Goal: Information Seeking & Learning: Understand process/instructions

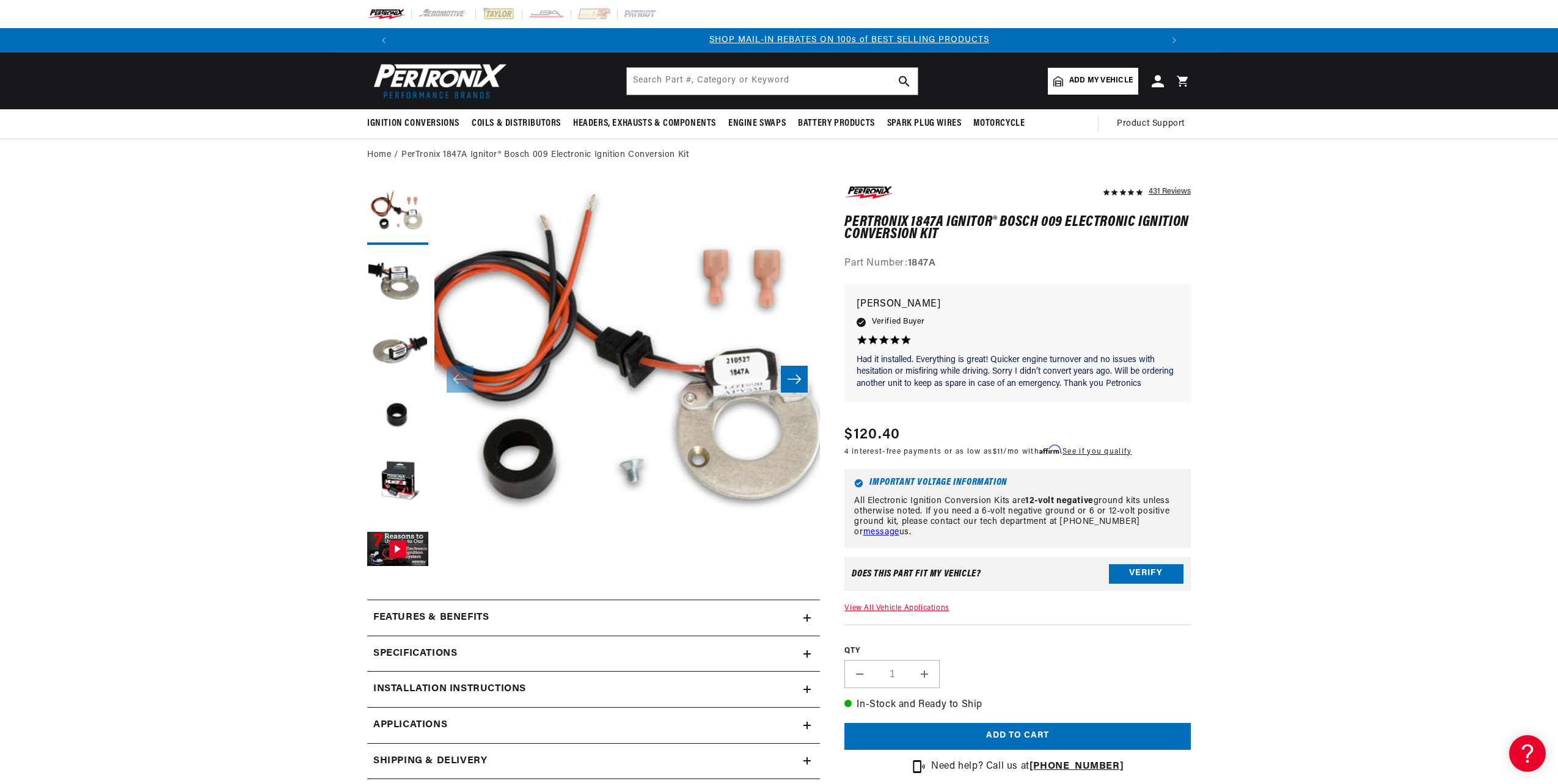
scroll to position [0, 763]
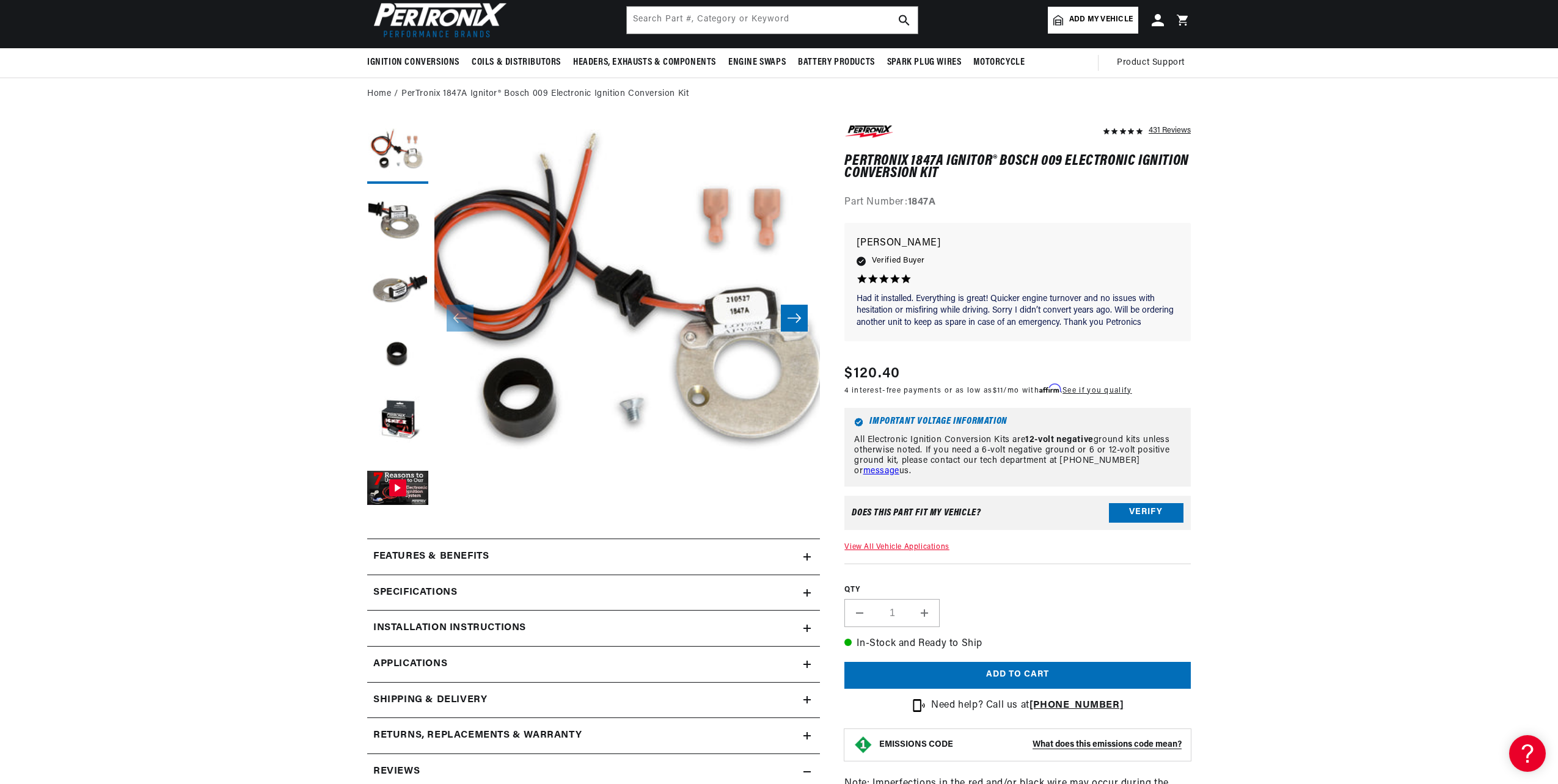
scroll to position [0, 1526]
click at [483, 626] on h2 "Installation instructions" at bounding box center [450, 628] width 153 height 16
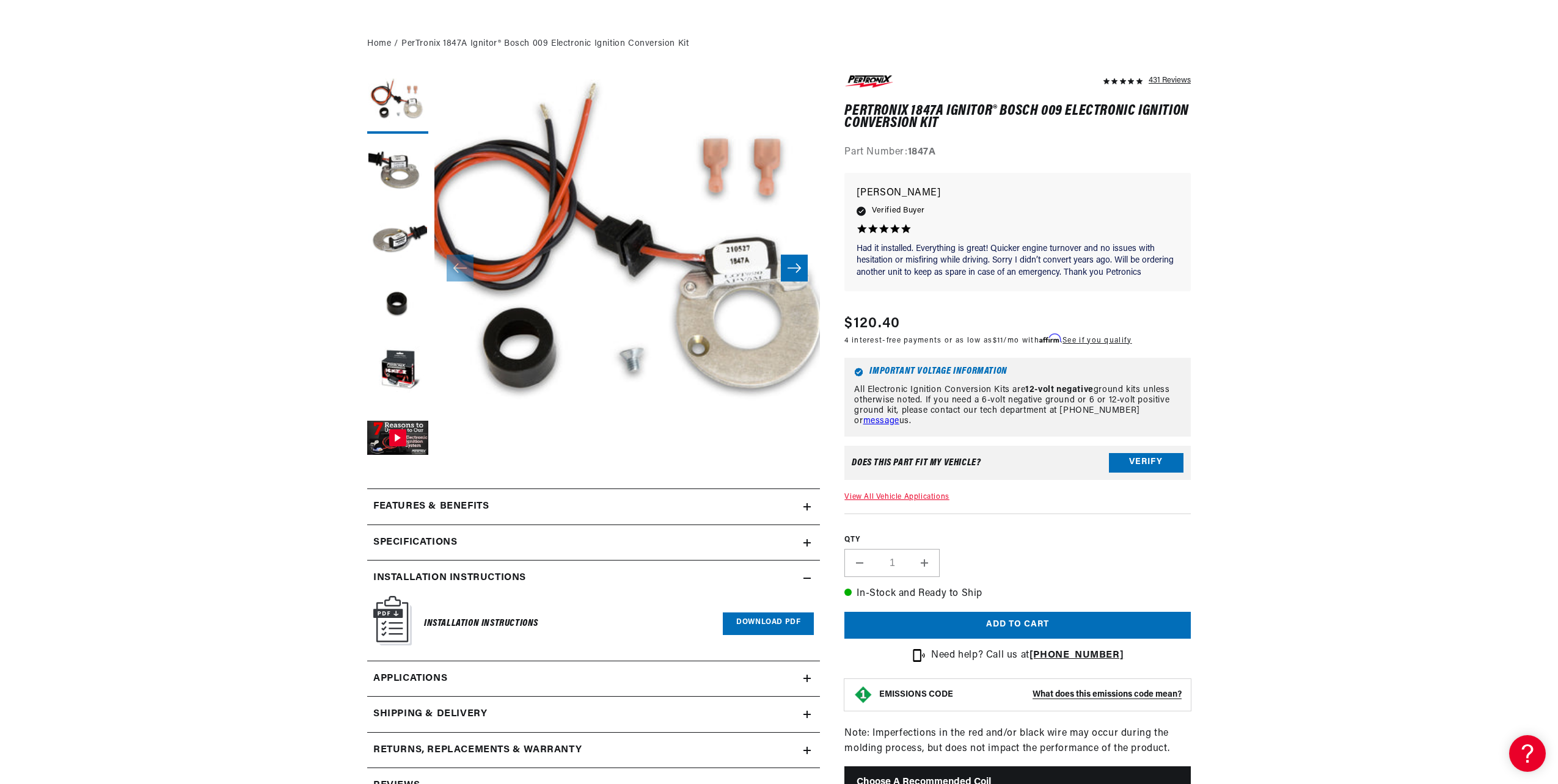
scroll to position [183, 0]
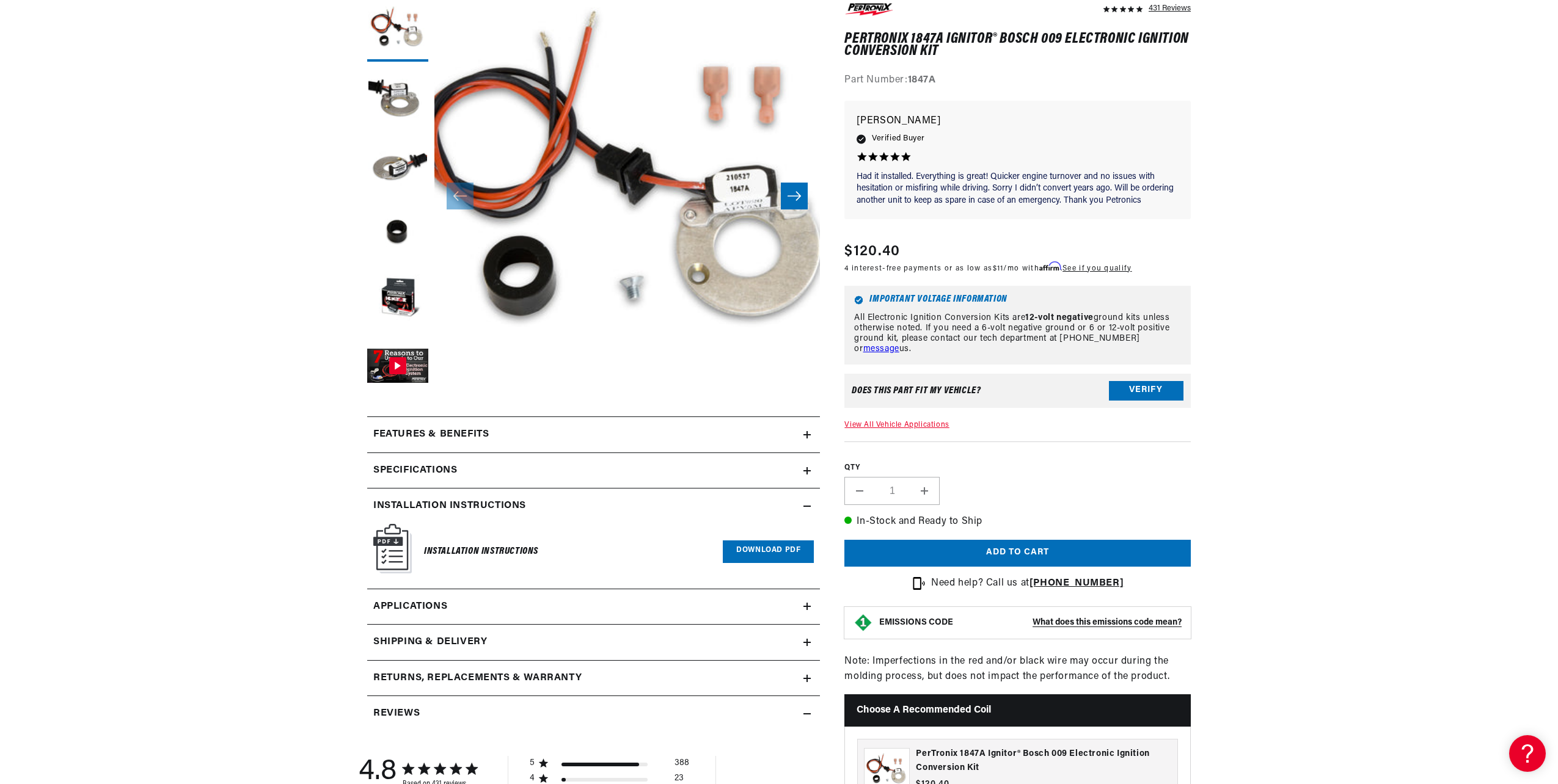
click at [770, 551] on link "Download PDF" at bounding box center [768, 552] width 91 height 23
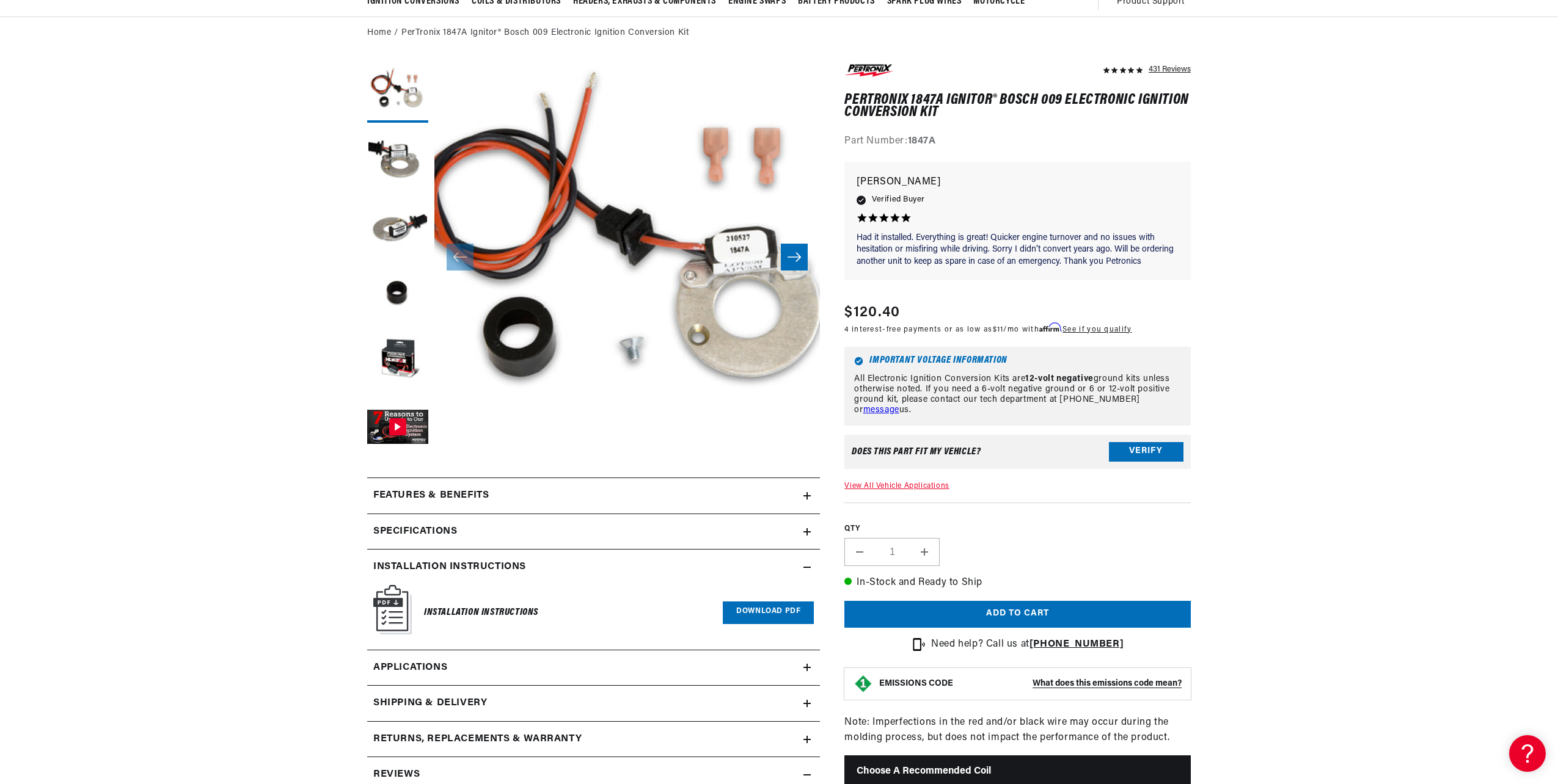
scroll to position [0, 1]
click at [990, 409] on p "All Electronic Ignition Conversion Kits are 12-volt negative ground kits unless…" at bounding box center [1018, 395] width 327 height 41
click at [400, 425] on button "Gallery Viewer" at bounding box center [398, 428] width 61 height 61
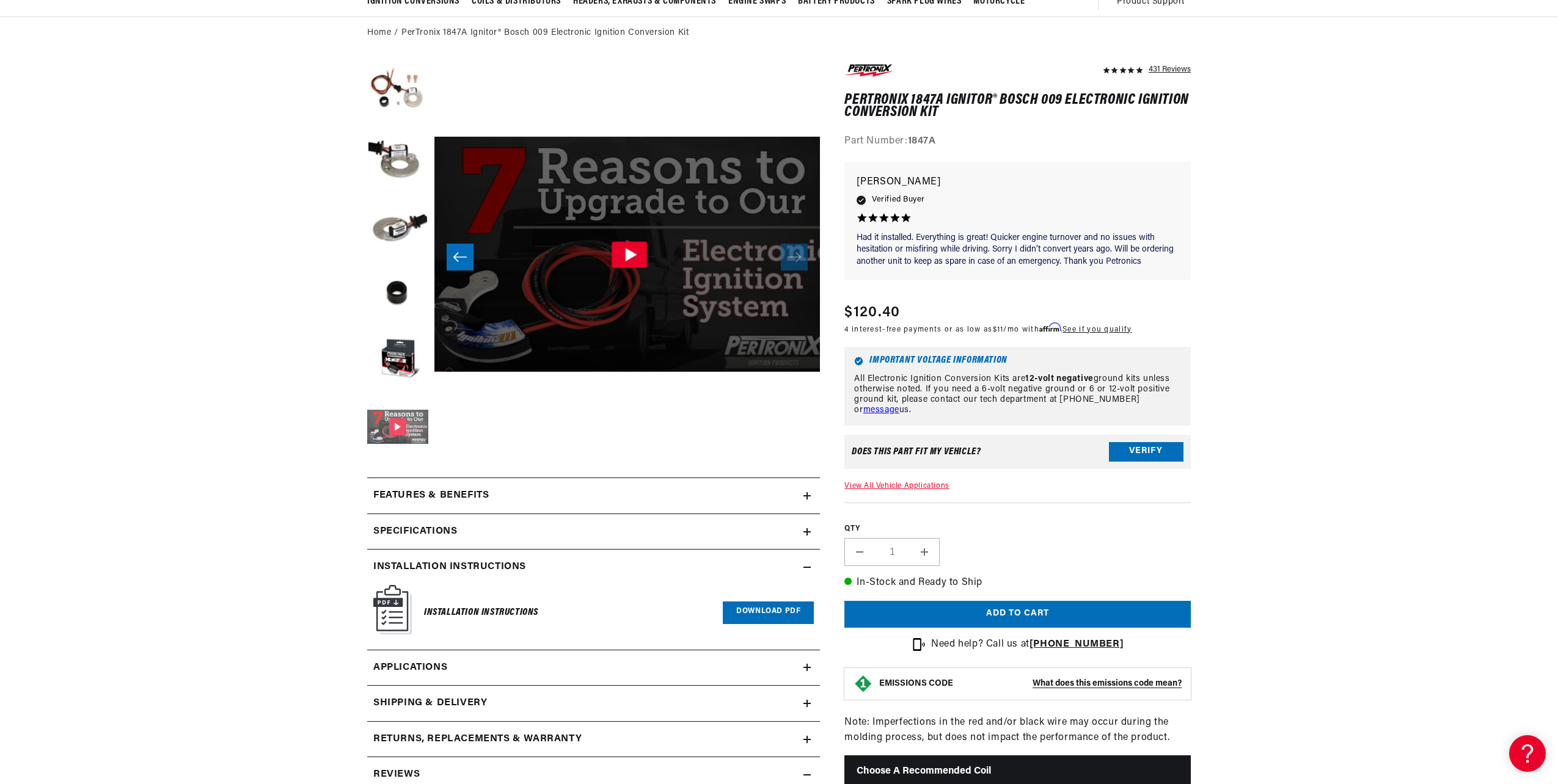
scroll to position [0, 1929]
click at [627, 250] on icon "Gallery Viewer" at bounding box center [627, 254] width 35 height 26
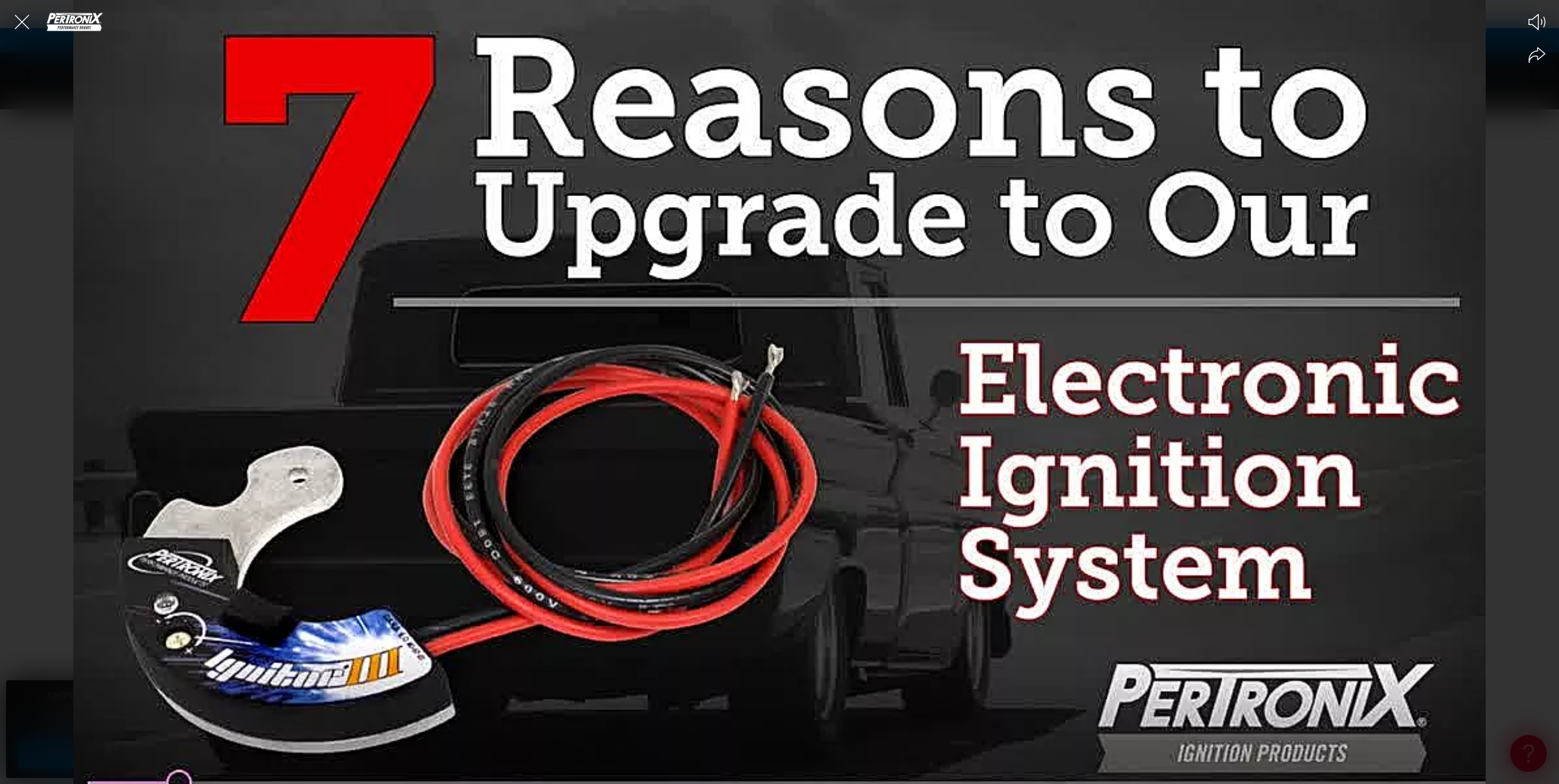
scroll to position [0, 763]
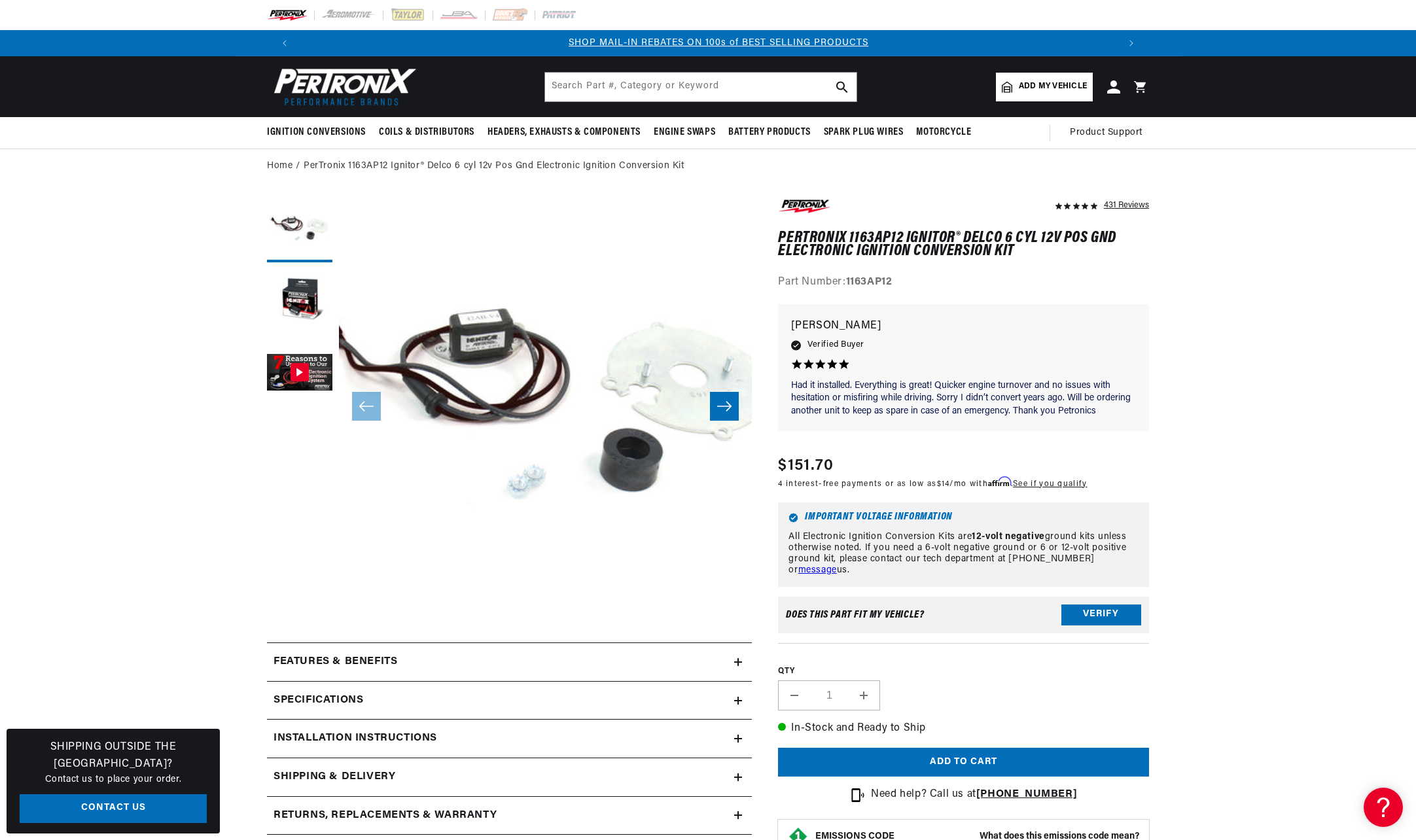
scroll to position [0, 817]
click at [1113, 615] on button "Verify" at bounding box center [1101, 615] width 80 height 21
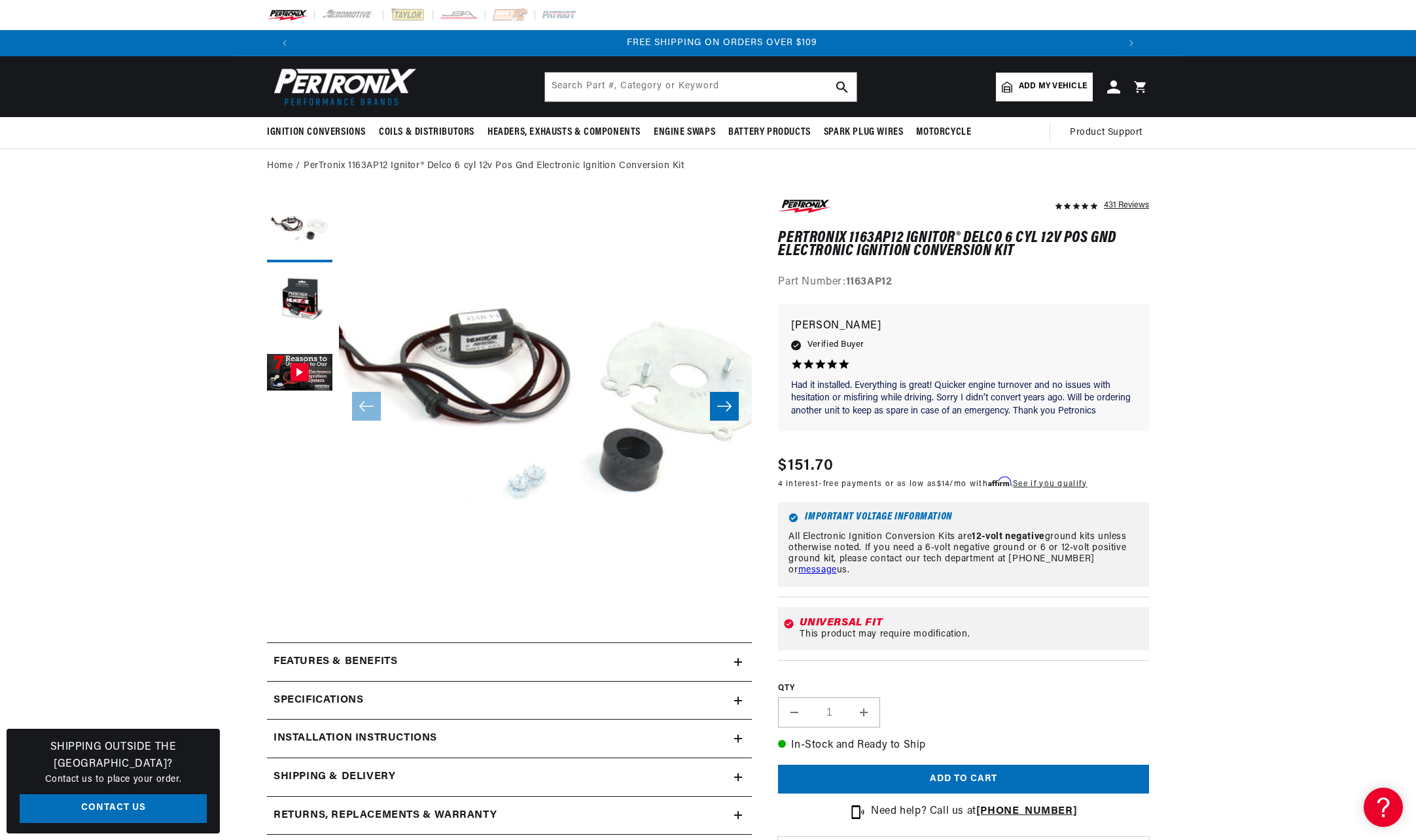
scroll to position [0, 1634]
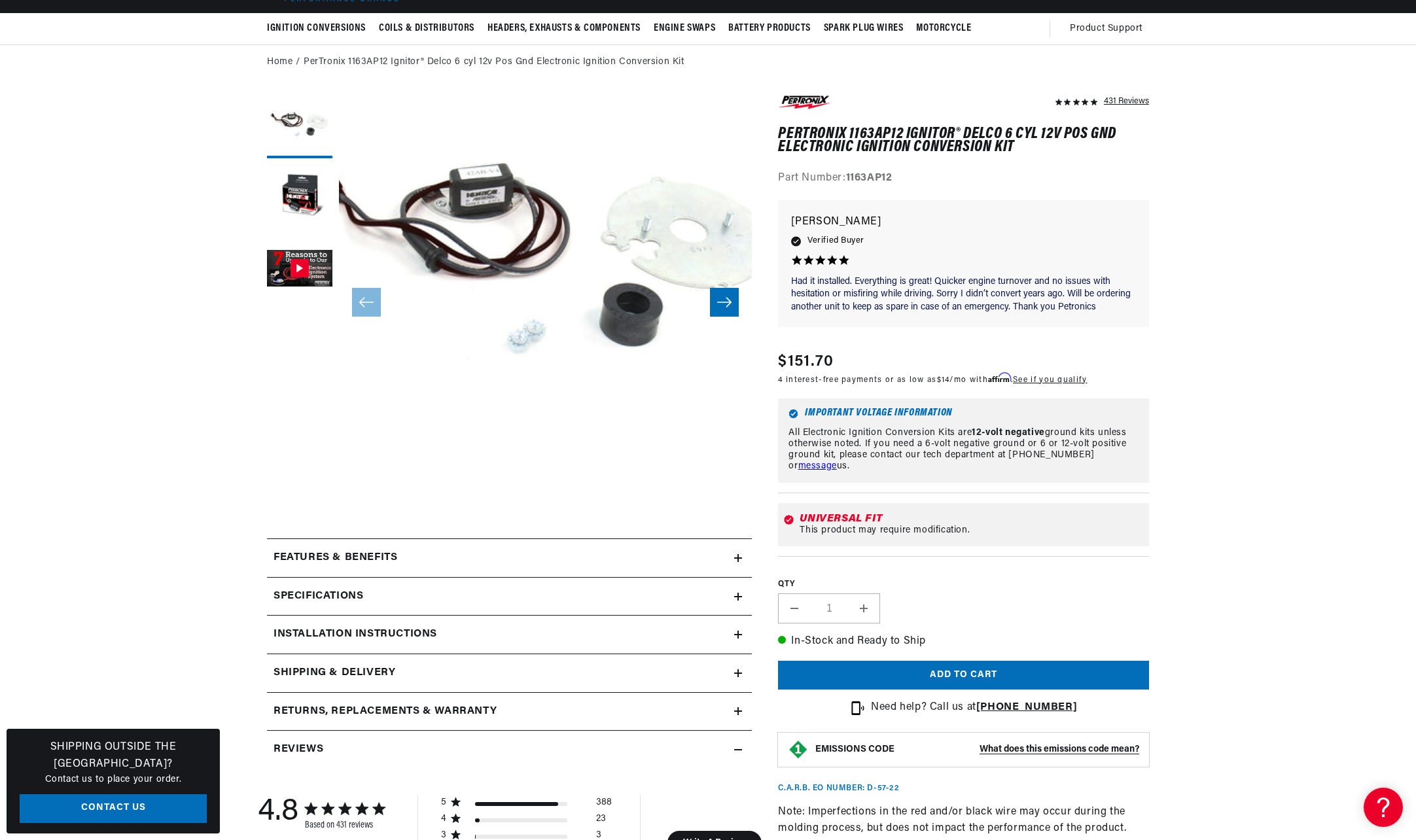
scroll to position [131, 0]
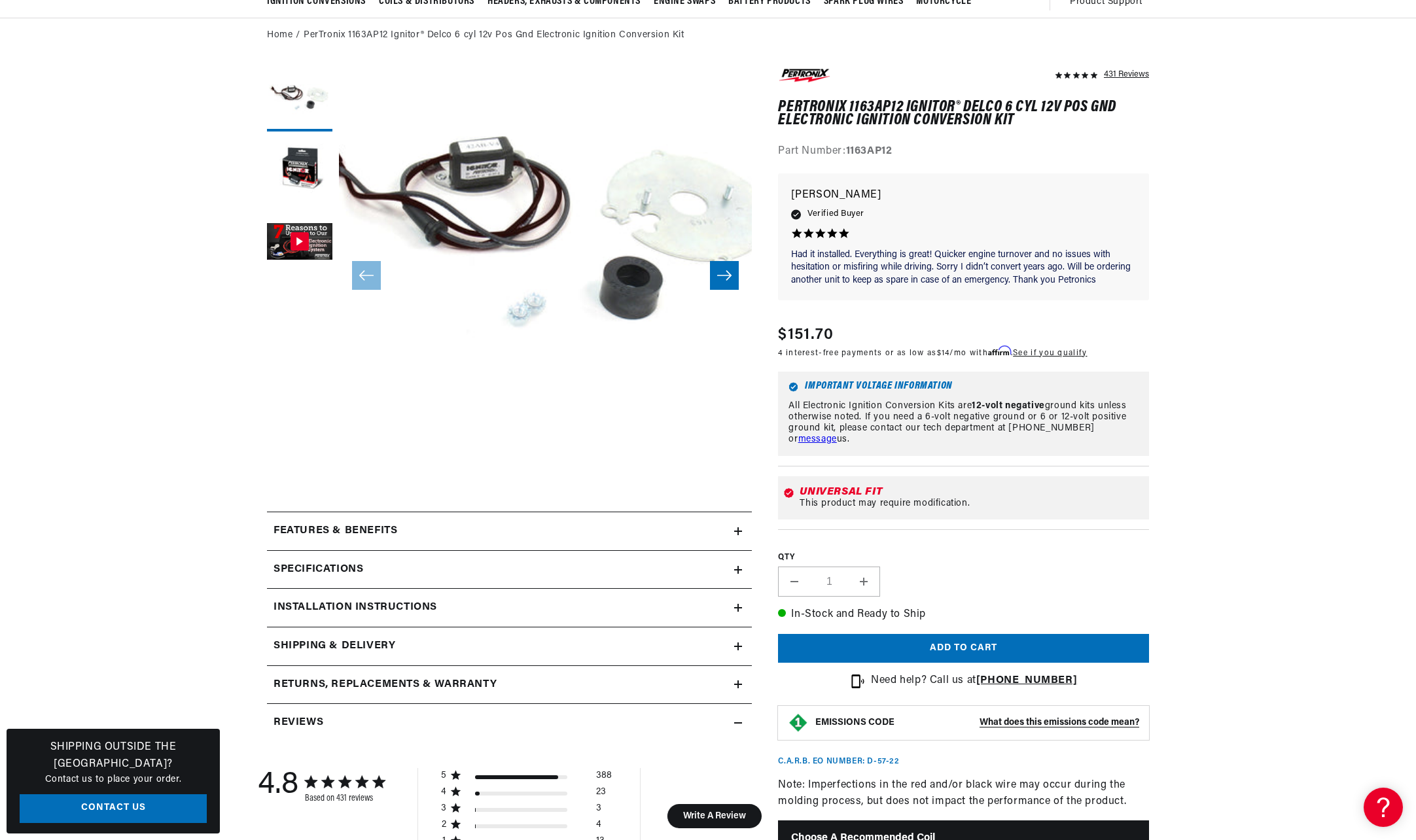
click at [366, 610] on h2 "Installation instructions" at bounding box center [355, 607] width 164 height 17
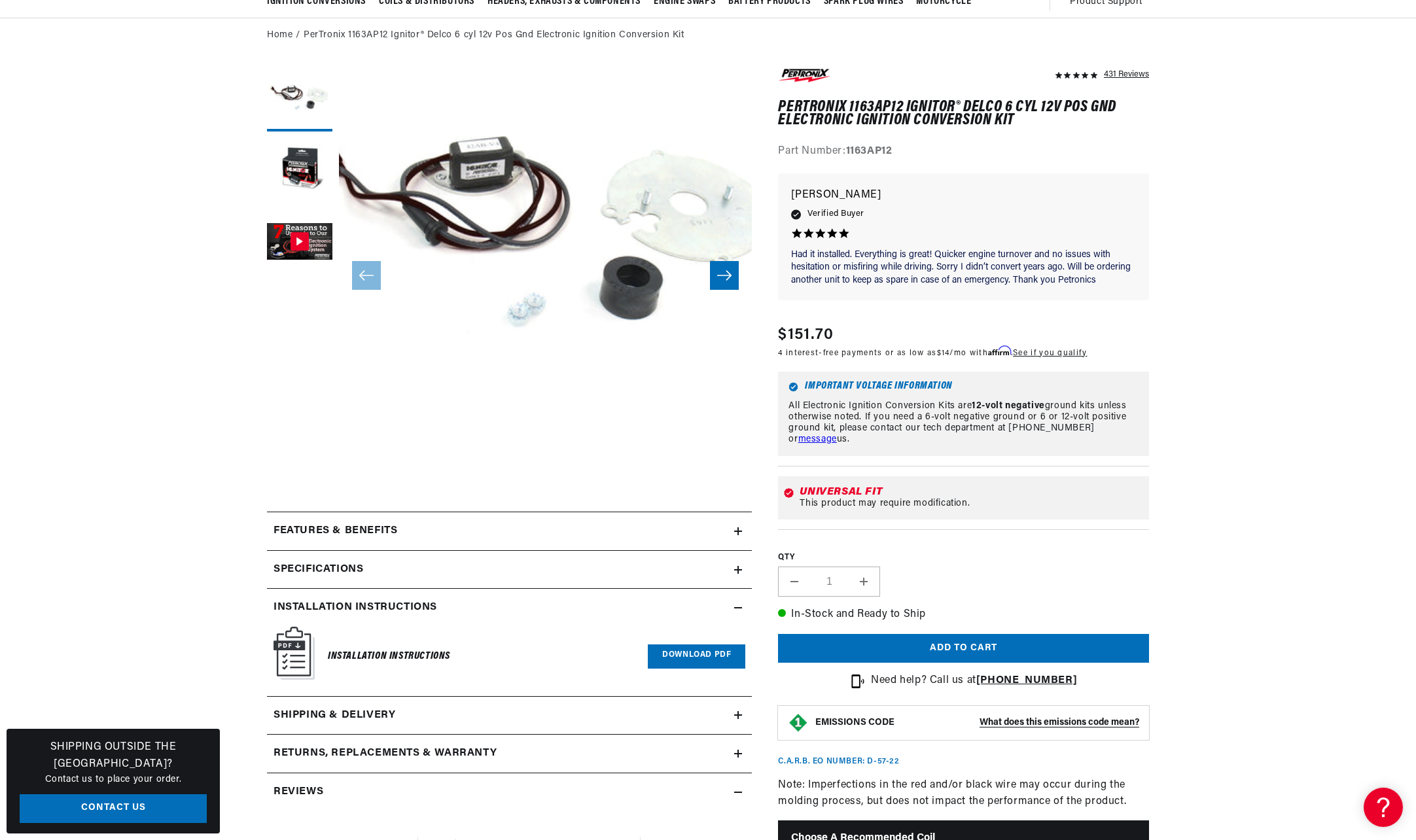
click at [682, 651] on link "Download PDF" at bounding box center [697, 657] width 98 height 25
